Goal: Register for event/course

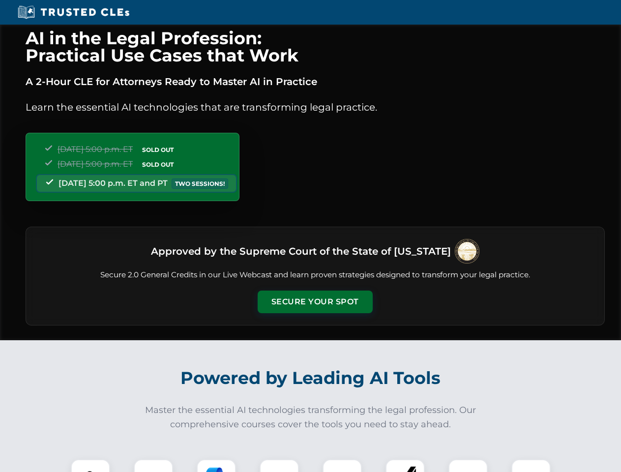
click at [314, 302] on button "Secure Your Spot" at bounding box center [314, 301] width 115 height 23
click at [90, 465] on img at bounding box center [90, 478] width 29 height 29
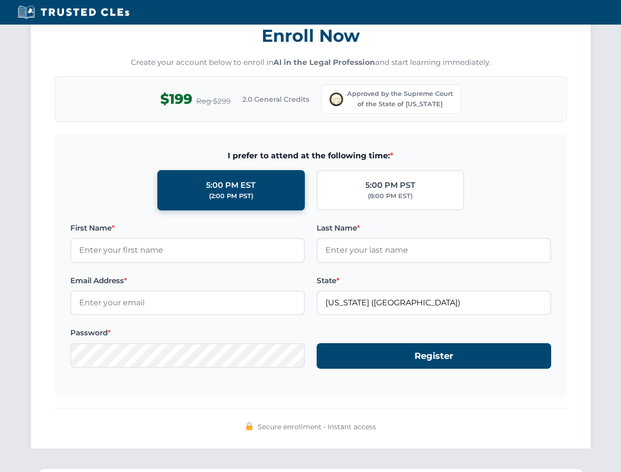
scroll to position [971, 0]
